Goal: Navigation & Orientation: Find specific page/section

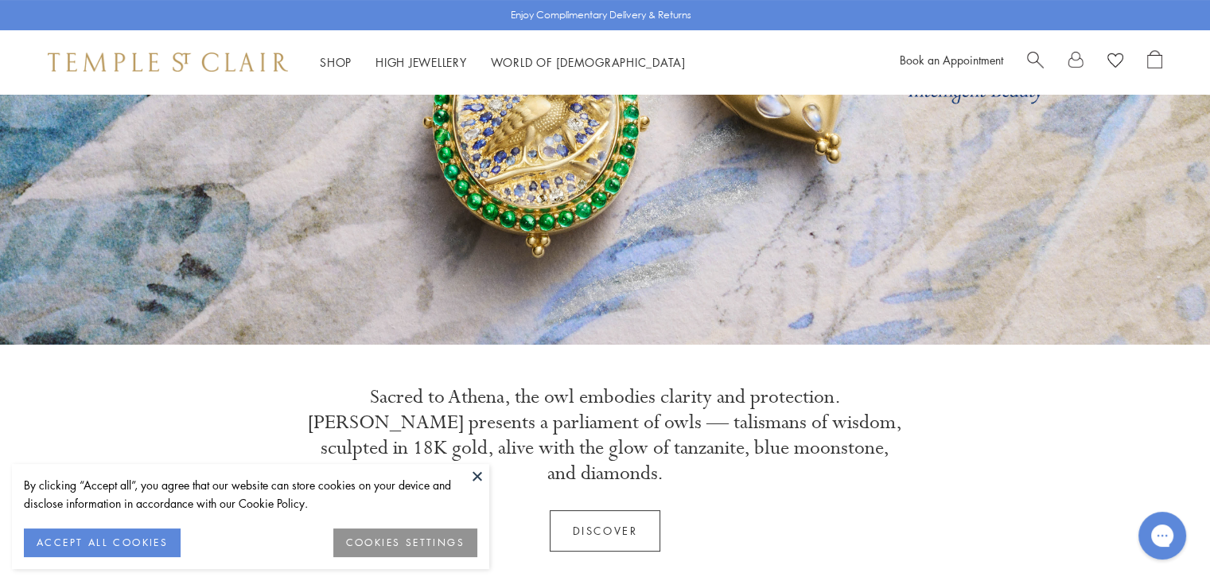
scroll to position [239, 0]
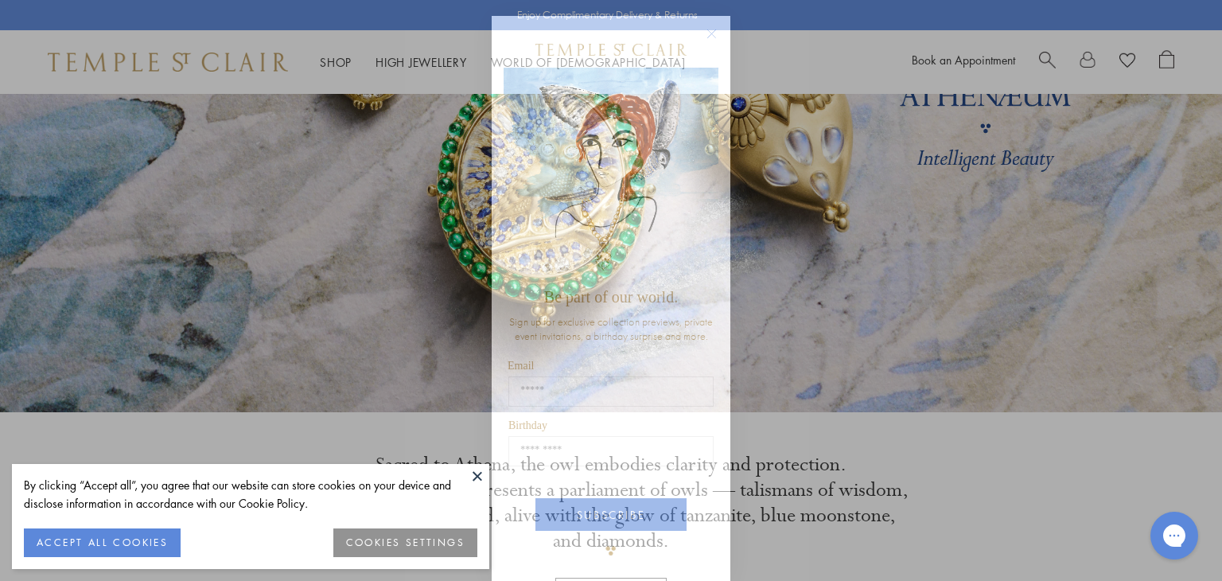
click at [703, 30] on circle "Close dialog" at bounding box center [712, 34] width 19 height 19
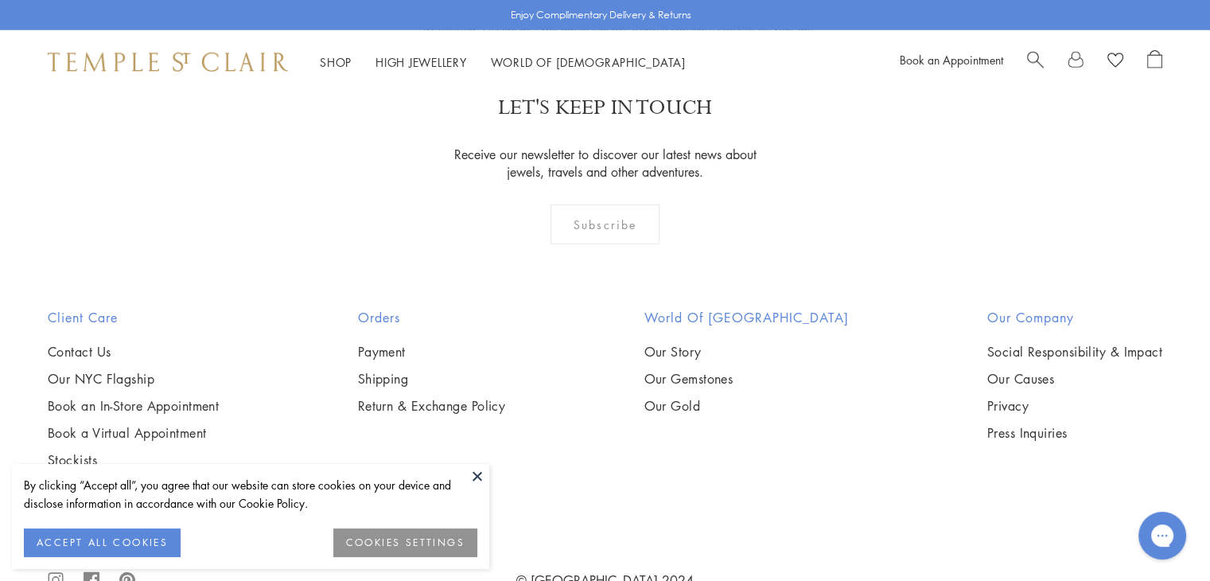
scroll to position [4672, 0]
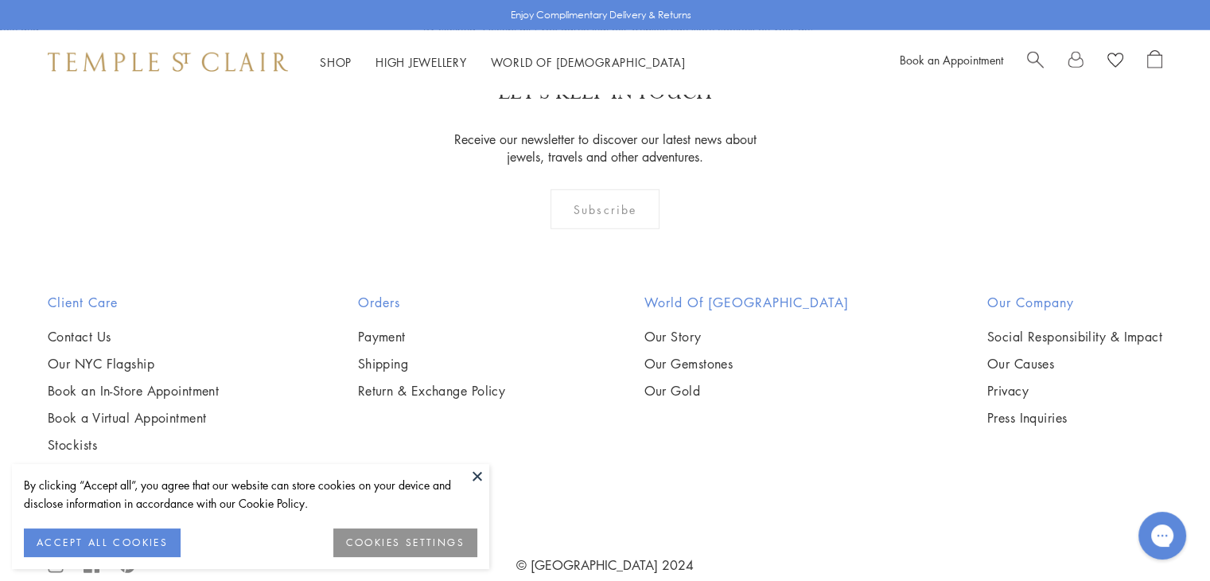
click at [467, 475] on button at bounding box center [478, 476] width 24 height 24
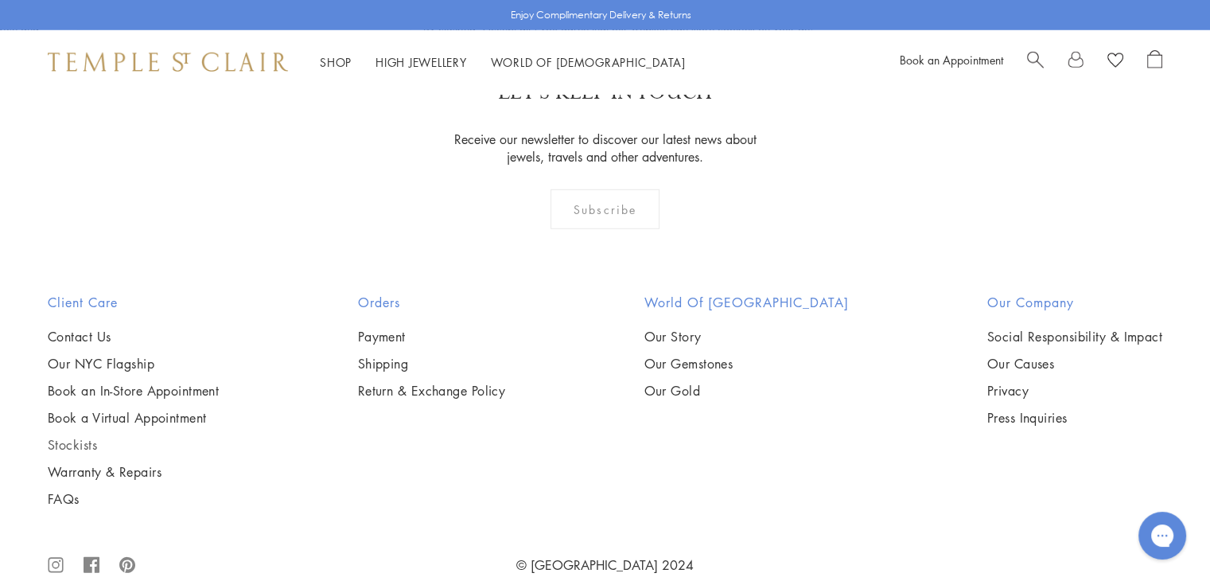
click at [83, 436] on link "Stockists" at bounding box center [133, 445] width 171 height 18
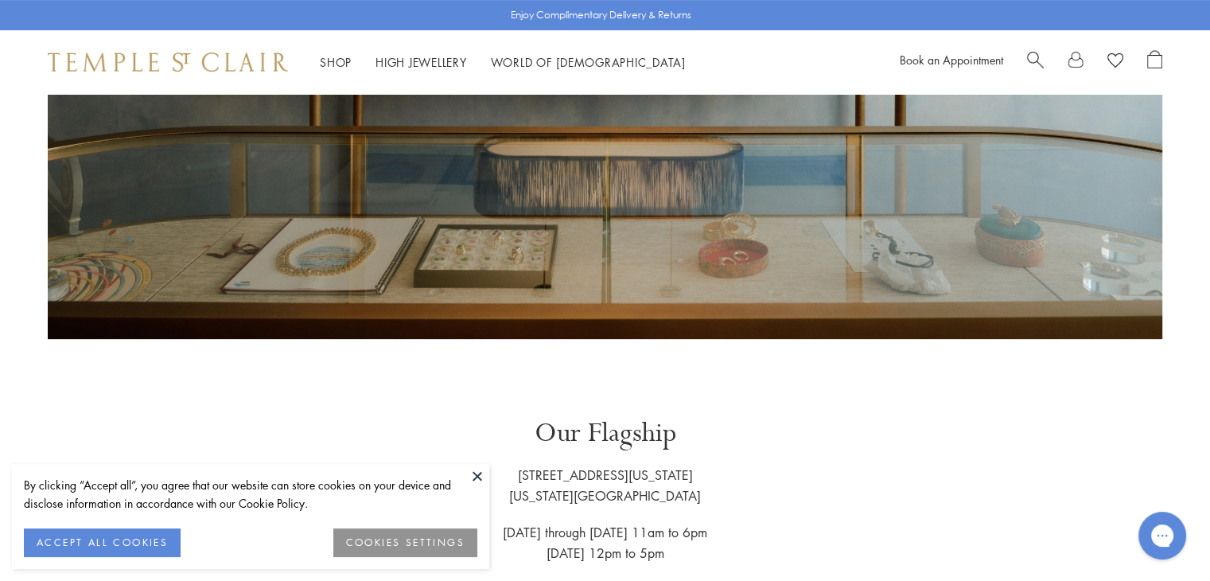
scroll to position [716, 0]
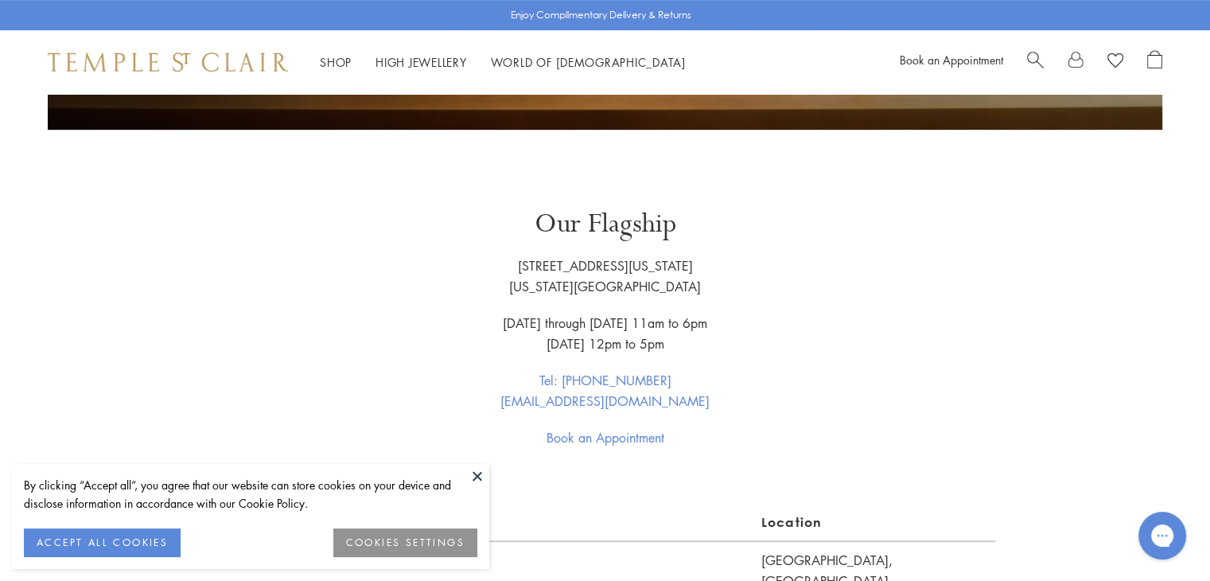
click at [471, 472] on button at bounding box center [478, 476] width 24 height 24
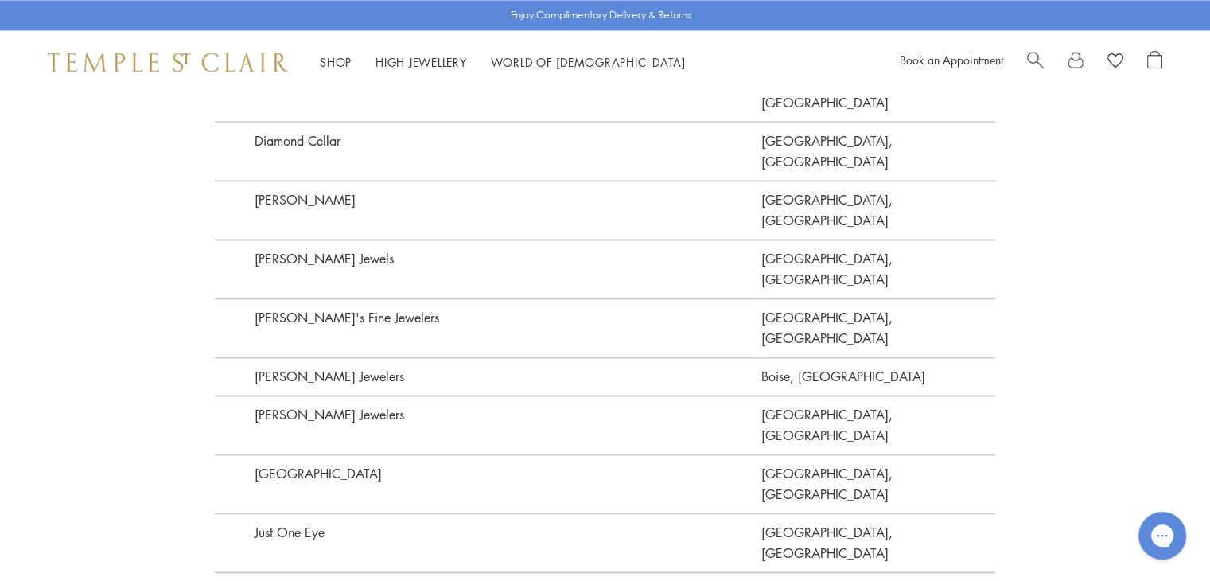
scroll to position [2387, 0]
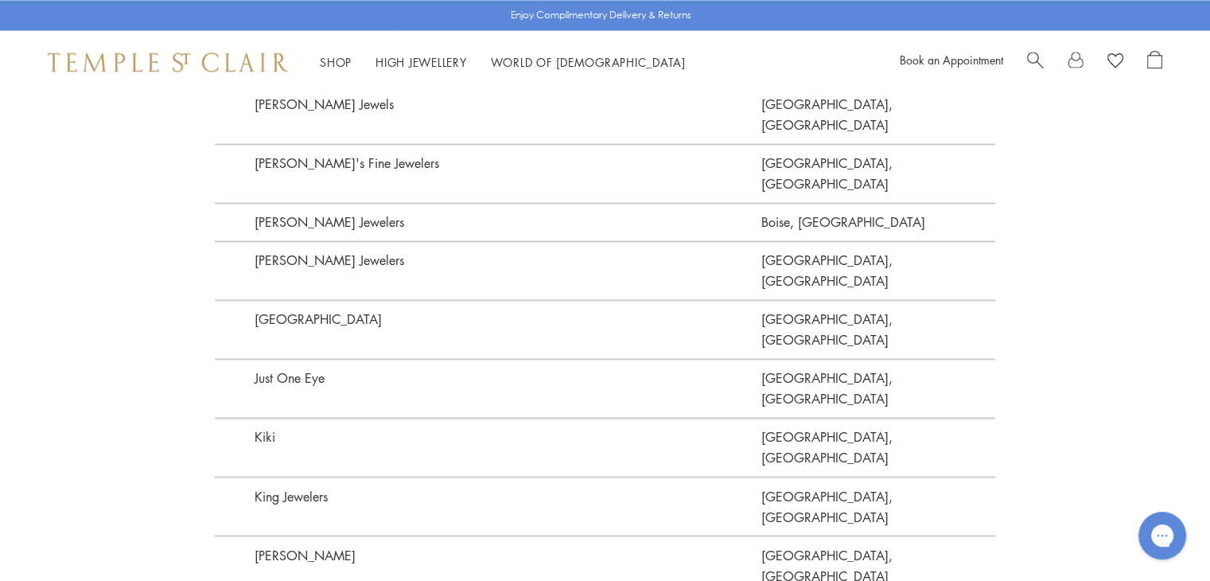
scroll to position [2547, 0]
